Goal: Task Accomplishment & Management: Manage account settings

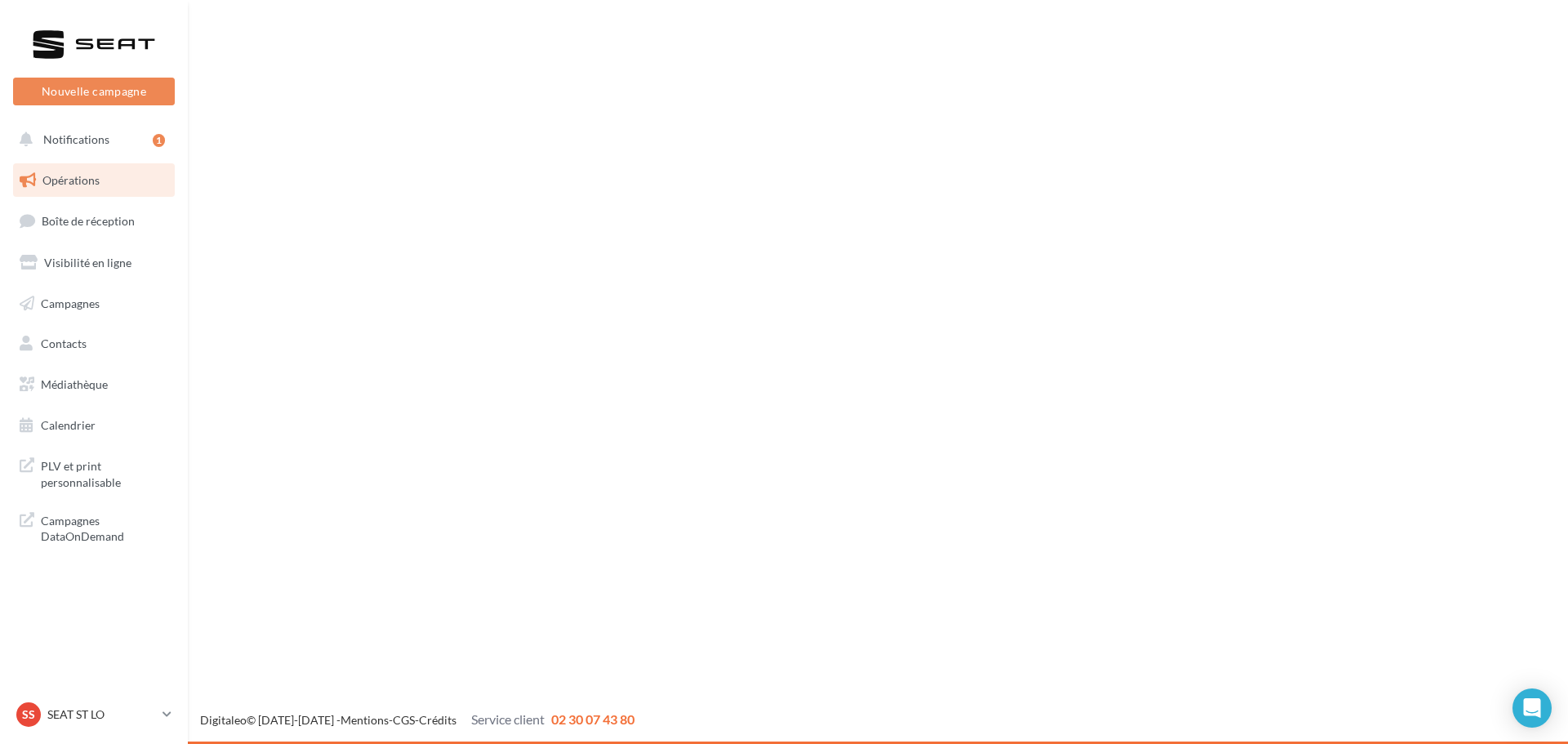
click at [109, 202] on ul "Opérations Boîte de réception Visibilité en ligne Campagnes Contacts Mes cibles…" at bounding box center [94, 303] width 175 height 292
click at [113, 218] on span "Boîte de réception" at bounding box center [88, 221] width 93 height 14
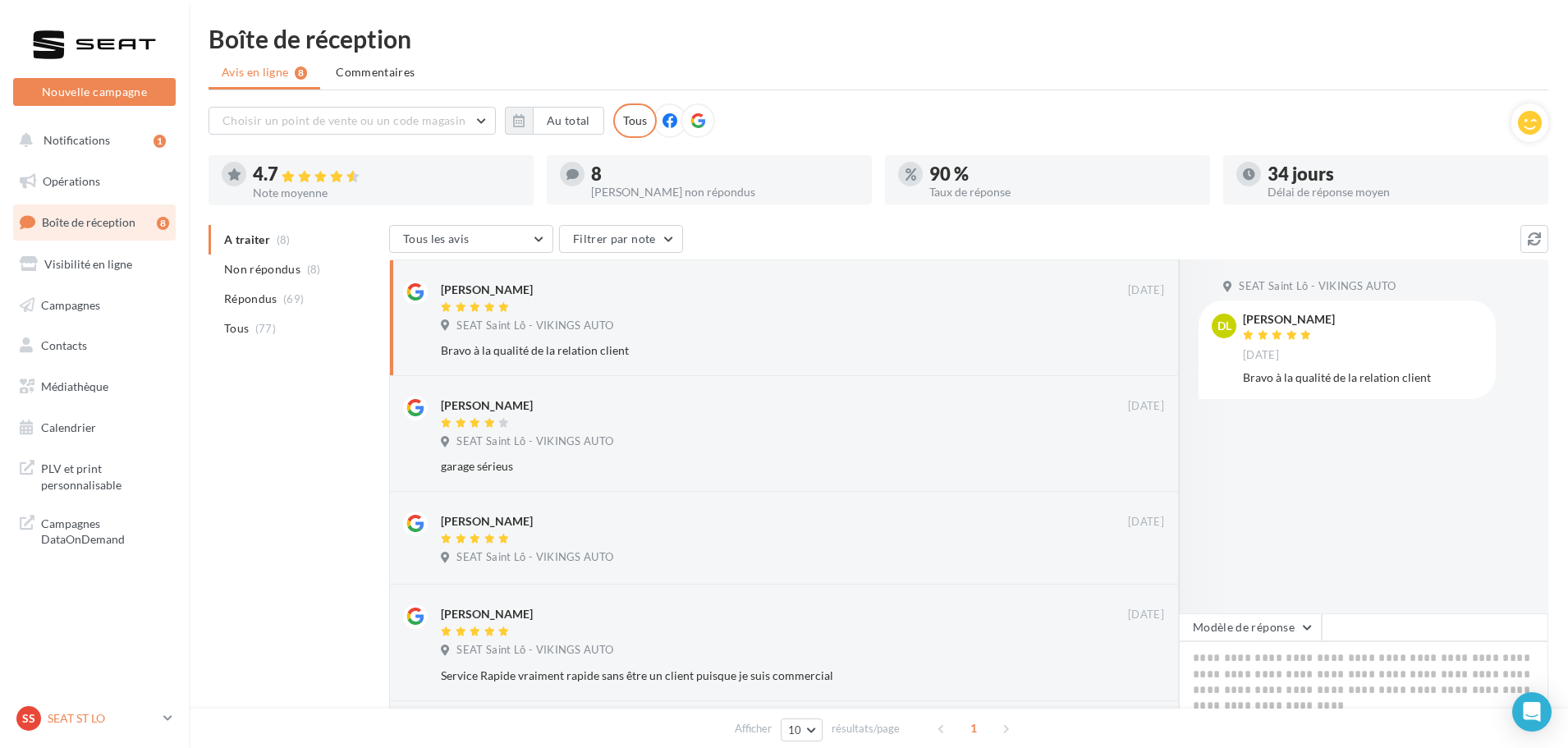
click at [92, 711] on p "SEAT ST LO" at bounding box center [103, 718] width 110 height 17
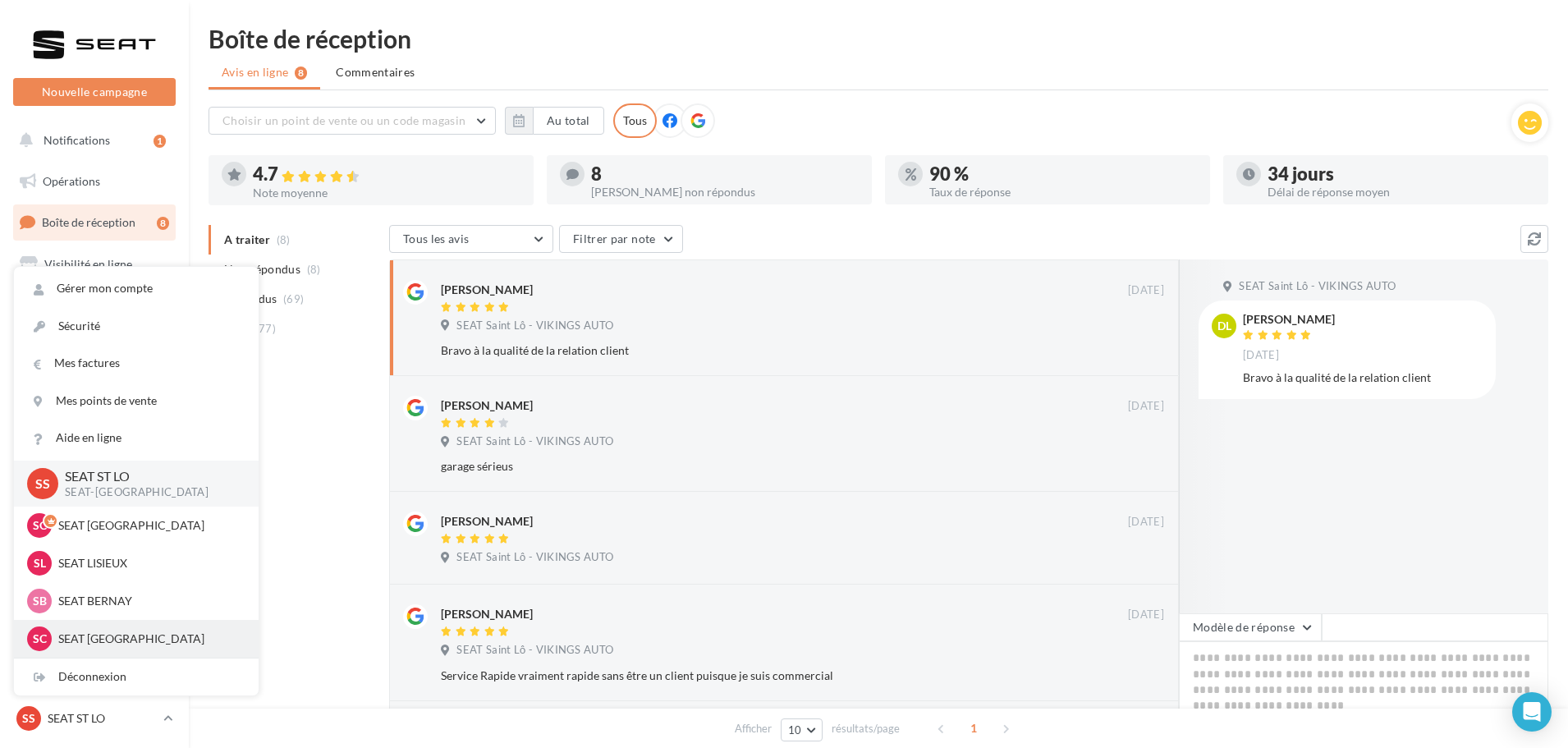
click at [115, 638] on p "SEAT [GEOGRAPHIC_DATA]" at bounding box center [149, 638] width 181 height 17
